Goal: Navigation & Orientation: Find specific page/section

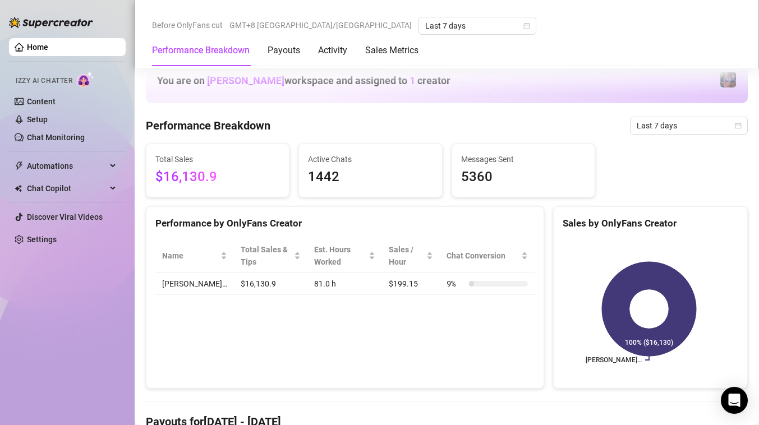
scroll to position [510, 0]
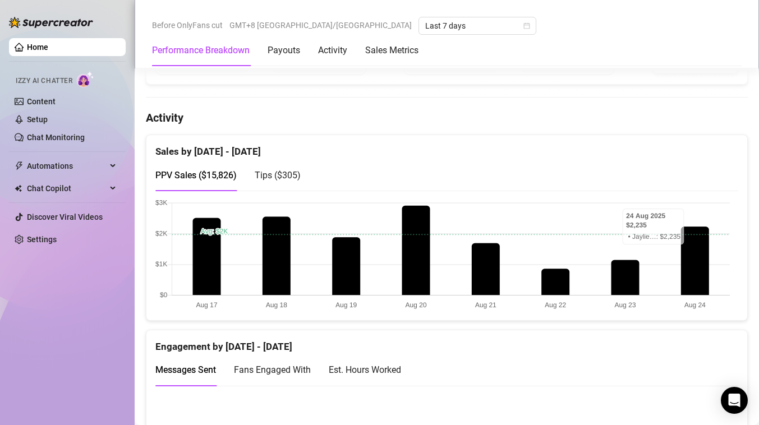
click at [40, 47] on link "Home" at bounding box center [37, 47] width 21 height 9
click at [29, 106] on link "Content" at bounding box center [41, 101] width 29 height 9
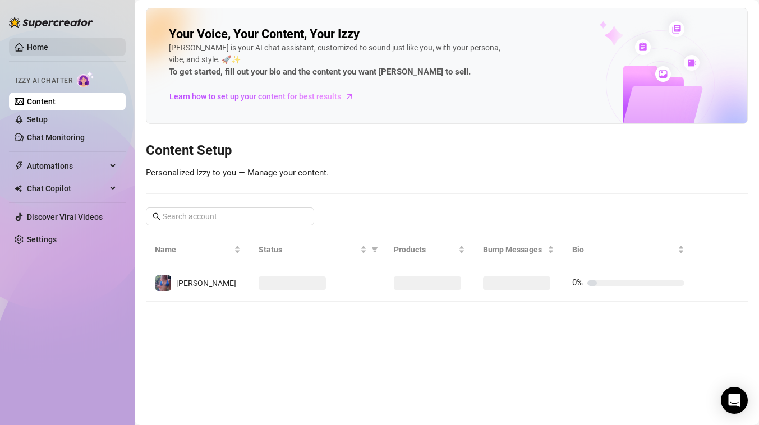
click at [48, 50] on link "Home" at bounding box center [37, 47] width 21 height 9
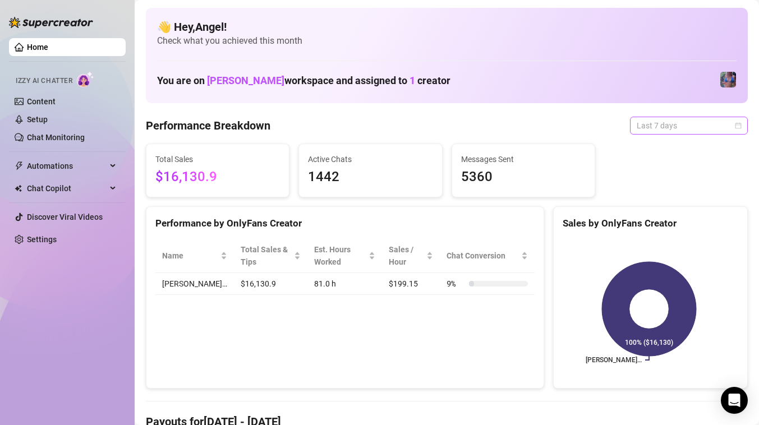
click at [664, 120] on span "Last 7 days" at bounding box center [689, 125] width 104 height 17
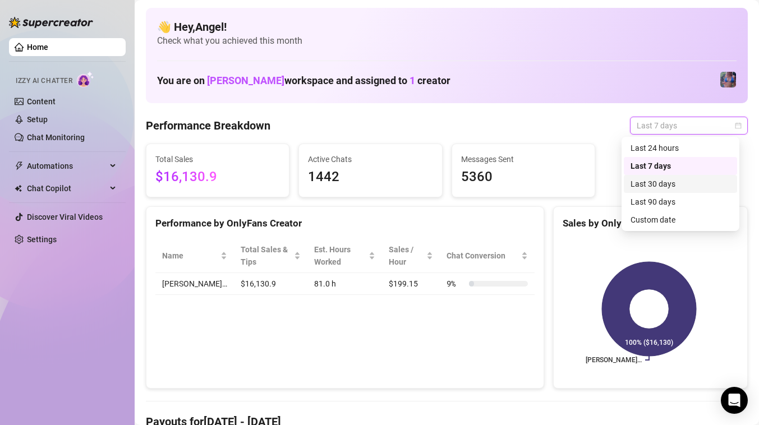
click at [652, 186] on div "Last 30 days" at bounding box center [681, 184] width 100 height 12
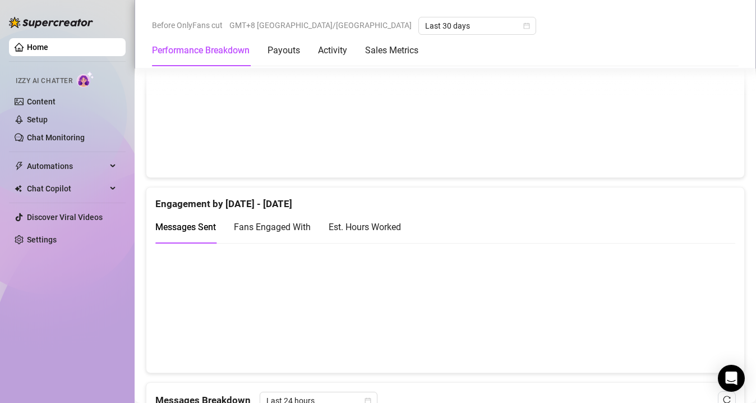
scroll to position [563, 0]
